Goal: Task Accomplishment & Management: Manage account settings

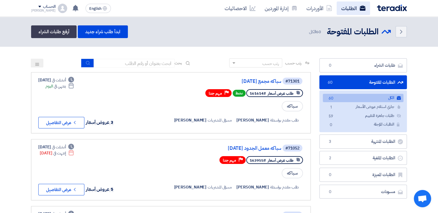
click at [349, 8] on link "الطلبات" at bounding box center [353, 8] width 33 height 14
click at [353, 8] on link "الطلبات" at bounding box center [353, 8] width 33 height 14
click at [349, 8] on link "الطلبات" at bounding box center [353, 8] width 33 height 14
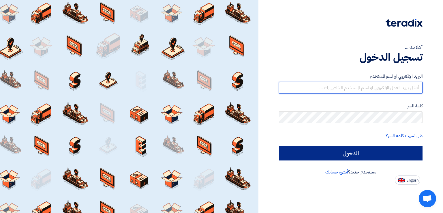
type input "mohamed.abdelaziz@wadigroup.com.eg"
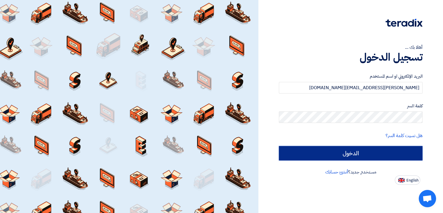
click at [409, 152] on input "الدخول" at bounding box center [351, 153] width 144 height 14
